Goal: Find contact information: Find contact information

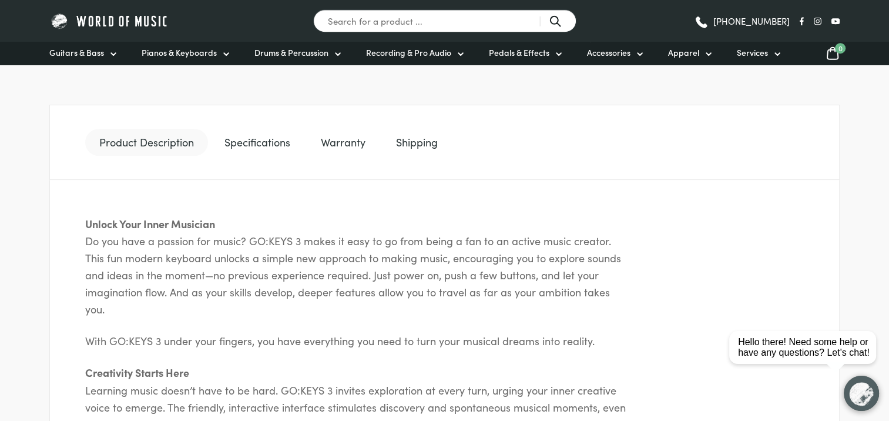
scroll to position [587, 0]
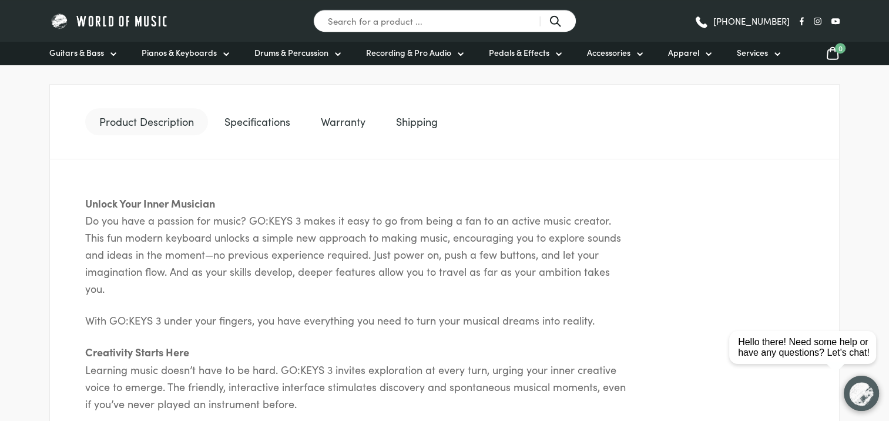
click at [264, 119] on link "Specifications" at bounding box center [257, 121] width 94 height 27
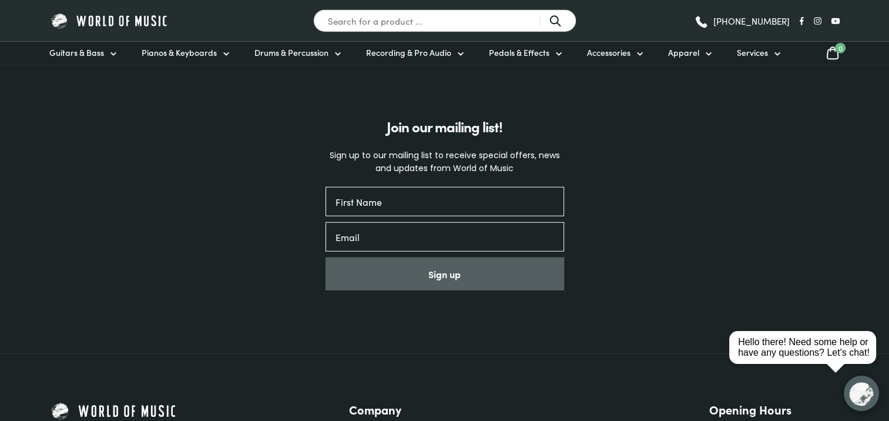
scroll to position [3113, 0]
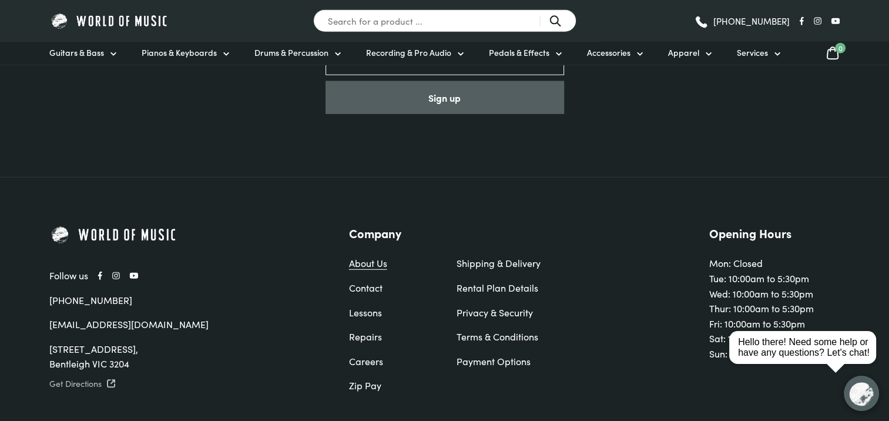
click at [369, 256] on link "About Us" at bounding box center [391, 263] width 84 height 15
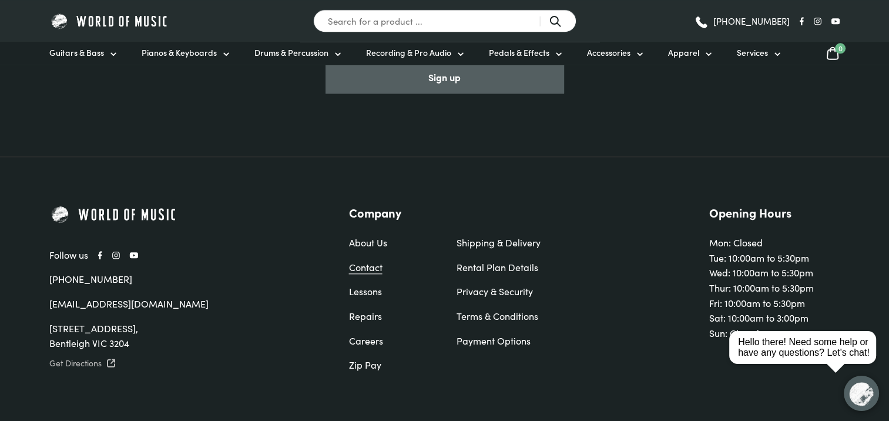
click at [376, 260] on link "Contact" at bounding box center [391, 267] width 84 height 15
